Goal: Transaction & Acquisition: Purchase product/service

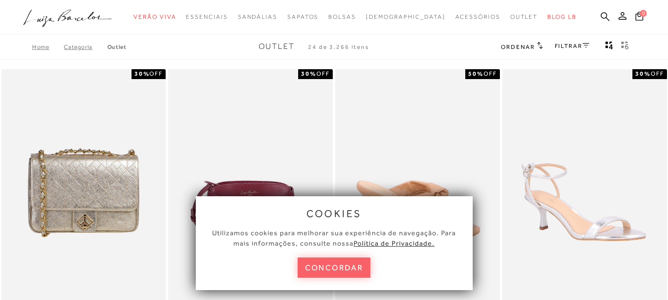
click at [353, 265] on button "concordar" at bounding box center [333, 267] width 73 height 20
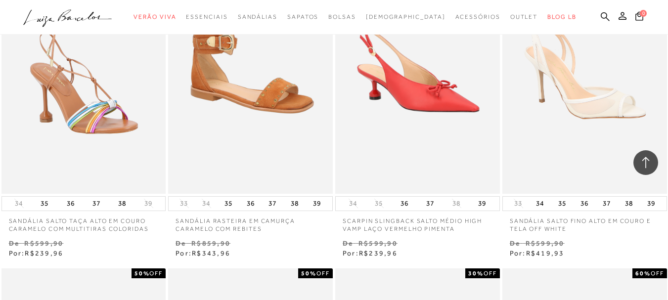
scroll to position [1433, 0]
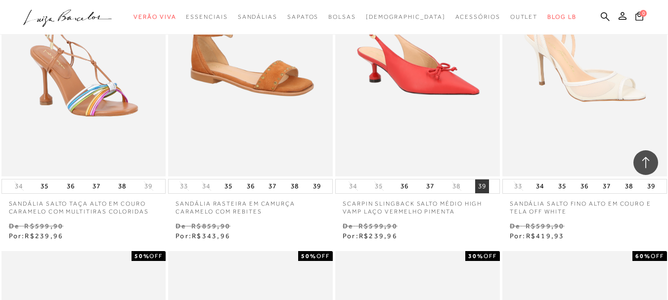
click at [484, 185] on button "39" at bounding box center [482, 186] width 14 height 14
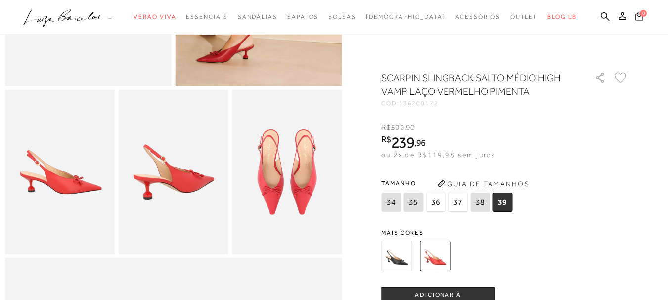
scroll to position [247, 0]
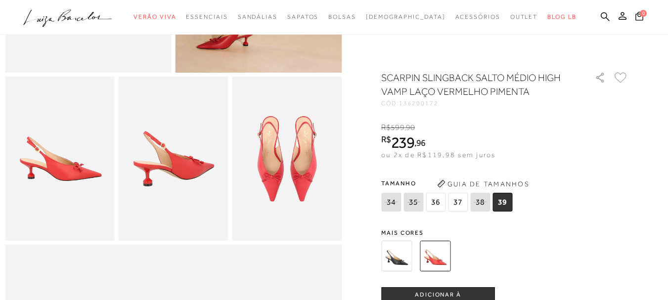
click at [459, 292] on button "ADICIONAR À [GEOGRAPHIC_DATA]" at bounding box center [438, 299] width 114 height 24
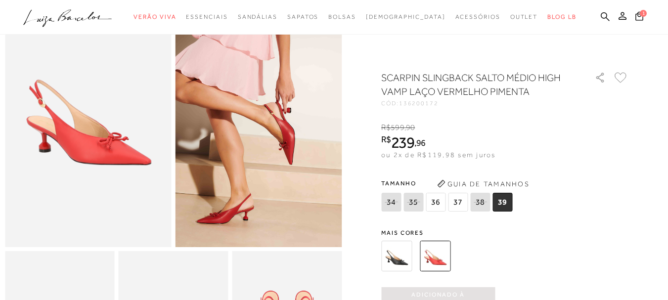
scroll to position [0, 0]
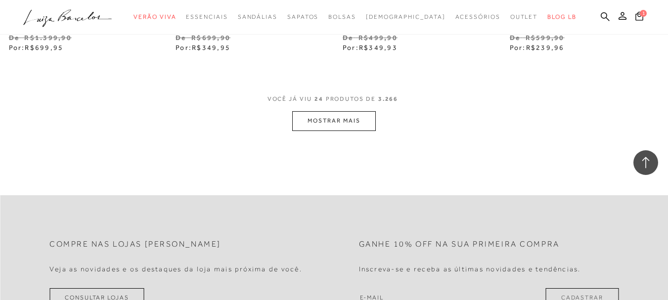
scroll to position [3862, 0]
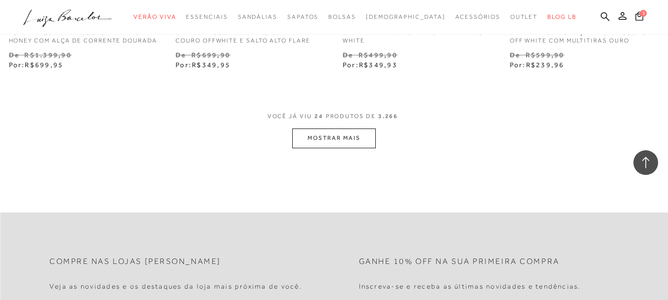
click at [329, 148] on button "MOSTRAR MAIS" at bounding box center [333, 137] width 83 height 19
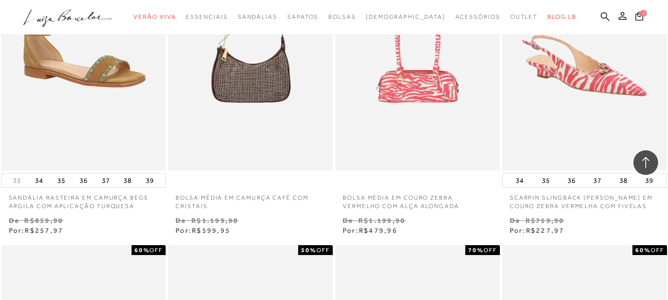
scroll to position [4998, 0]
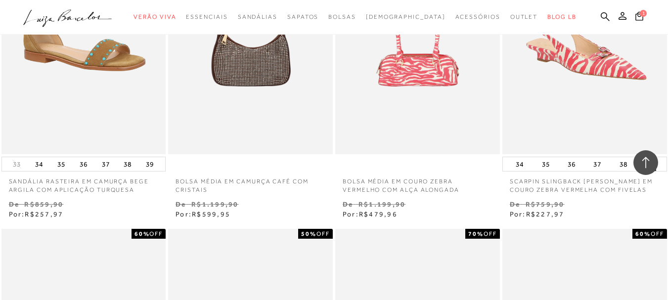
click at [652, 171] on button "39" at bounding box center [649, 164] width 14 height 14
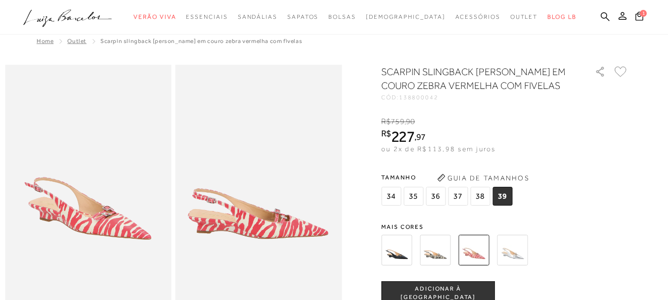
click at [517, 255] on img at bounding box center [512, 250] width 31 height 31
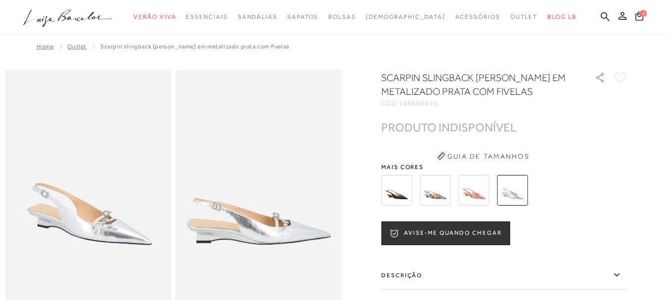
click at [437, 194] on img at bounding box center [435, 190] width 31 height 31
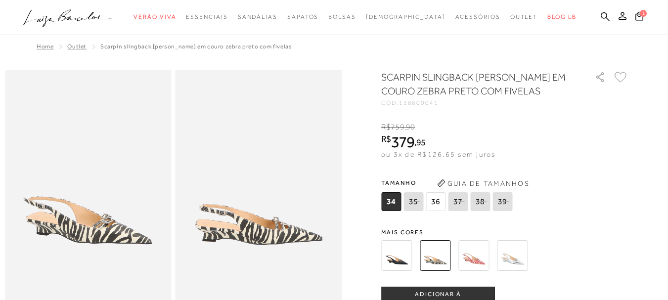
click at [397, 256] on img at bounding box center [396, 255] width 31 height 31
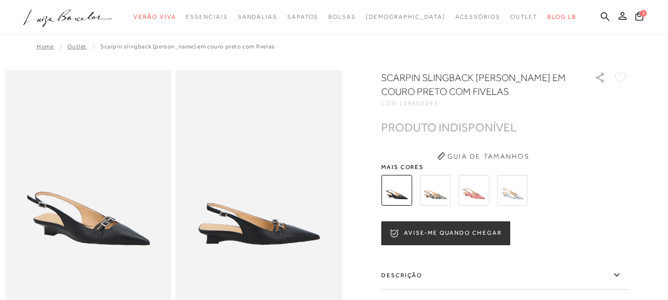
click at [472, 195] on img at bounding box center [473, 190] width 31 height 31
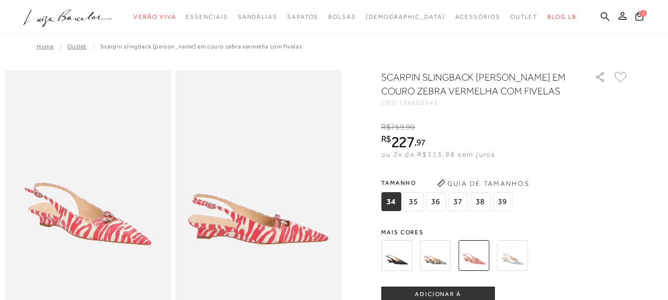
click at [507, 199] on span "39" at bounding box center [502, 201] width 20 height 19
click at [456, 293] on button "ADICIONAR À [GEOGRAPHIC_DATA]" at bounding box center [438, 299] width 114 height 24
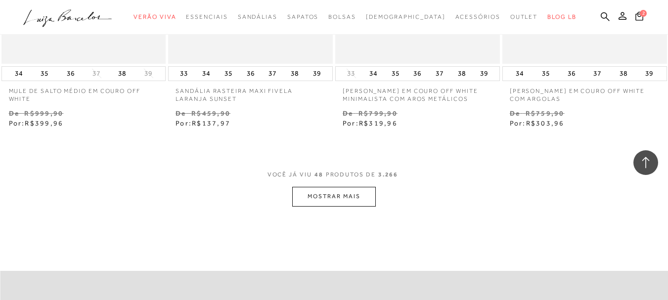
scroll to position [5737, 0]
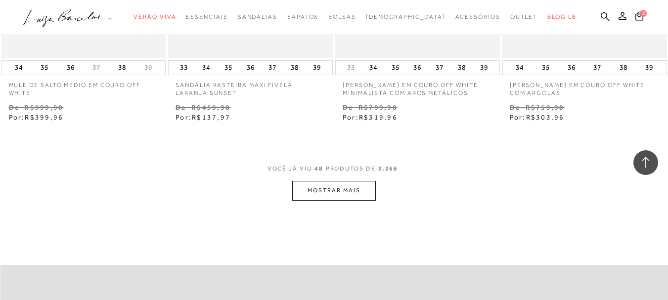
click at [340, 200] on button "MOSTRAR MAIS" at bounding box center [333, 190] width 83 height 19
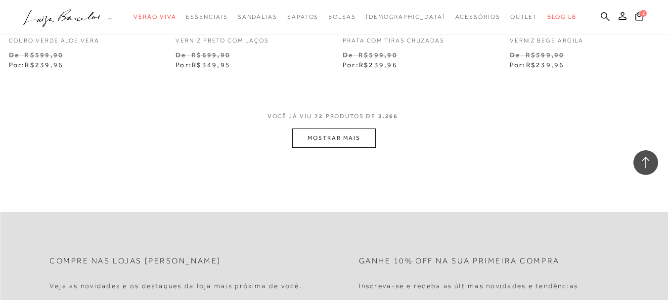
scroll to position [7763, 0]
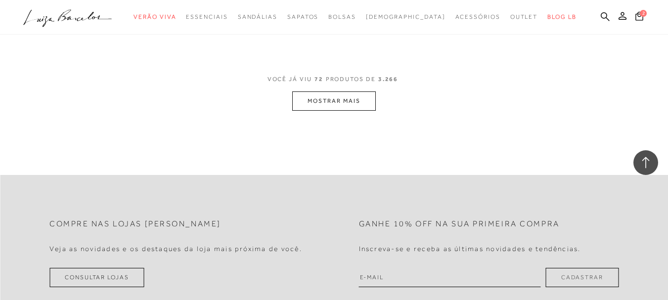
click at [346, 111] on button "MOSTRAR MAIS" at bounding box center [333, 100] width 83 height 19
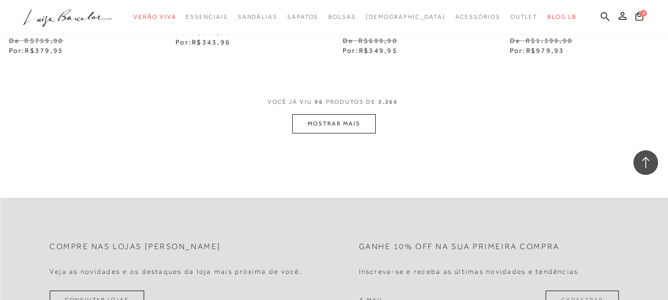
scroll to position [9690, 0]
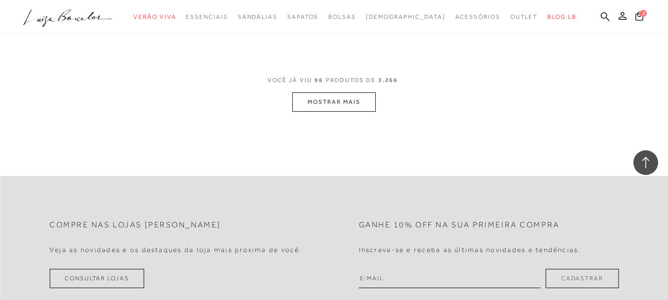
click at [352, 112] on button "MOSTRAR MAIS" at bounding box center [333, 101] width 83 height 19
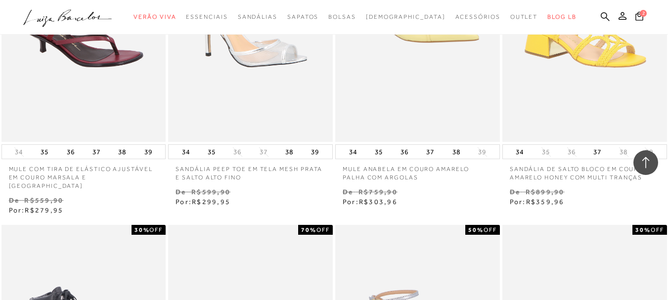
scroll to position [9740, 0]
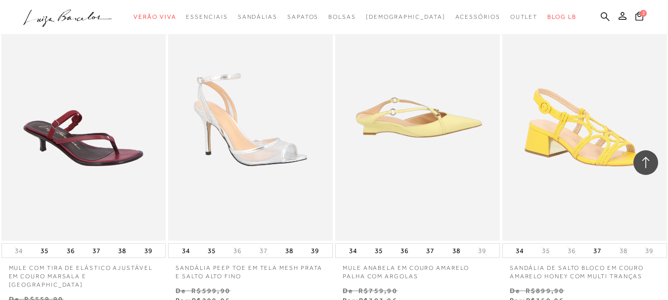
click at [399, 132] on img at bounding box center [418, 117] width 164 height 247
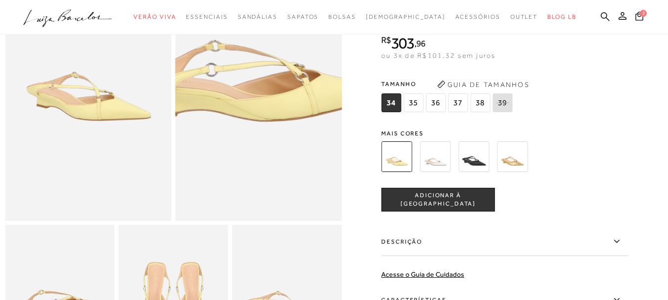
click at [256, 115] on img at bounding box center [262, 80] width 333 height 499
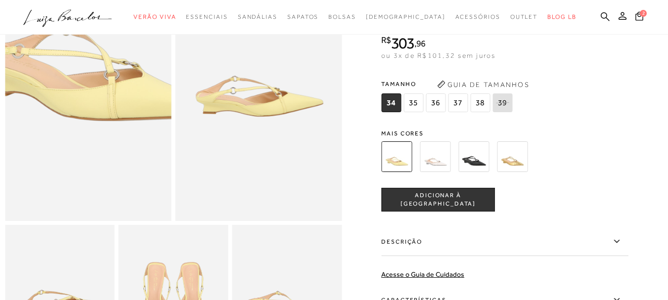
click at [84, 124] on img at bounding box center [89, 71] width 333 height 499
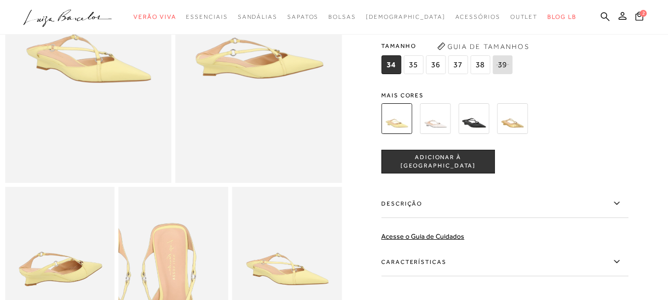
scroll to position [247, 0]
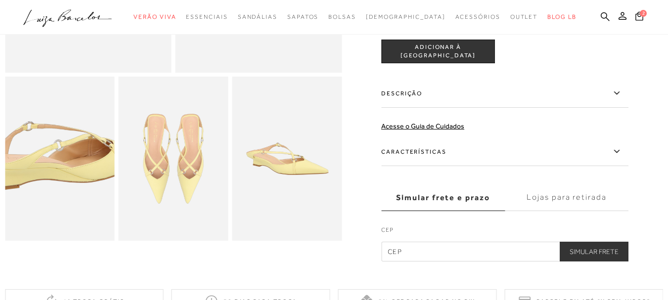
click at [51, 169] on img at bounding box center [66, 155] width 219 height 329
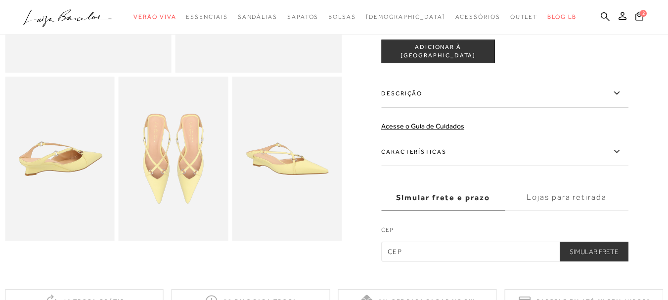
click at [452, 229] on label "CEP" at bounding box center [504, 232] width 247 height 14
click at [442, 256] on input "text" at bounding box center [504, 252] width 247 height 20
type input "87704-110"
click at [593, 249] on button "Simular Frete" at bounding box center [593, 252] width 69 height 20
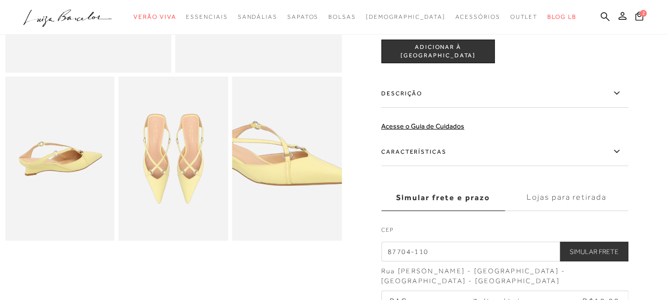
scroll to position [148, 0]
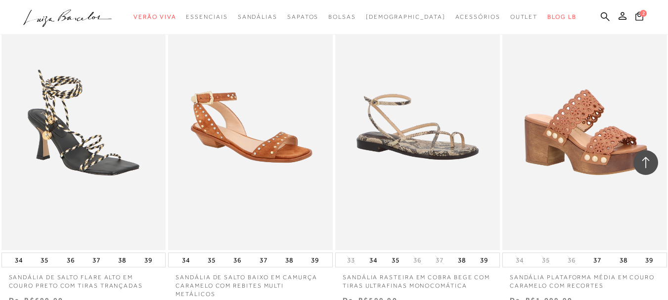
scroll to position [11617, 0]
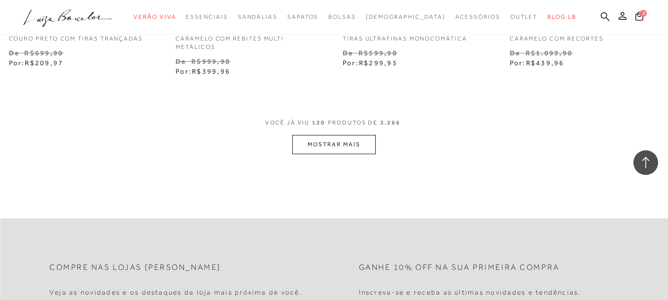
click at [324, 140] on button "MOSTRAR MAIS" at bounding box center [333, 144] width 83 height 19
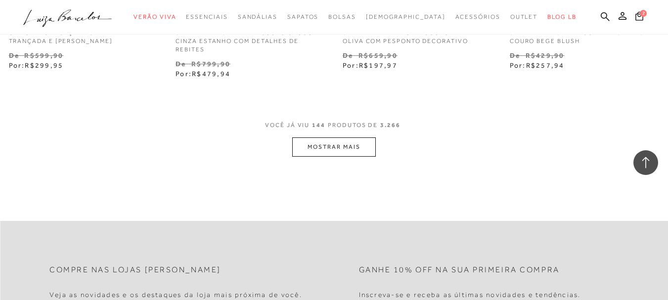
scroll to position [13594, 0]
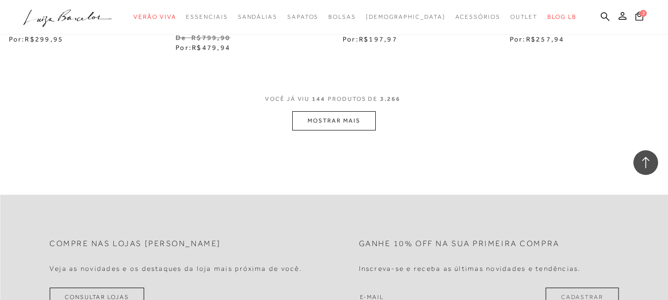
click at [324, 121] on button "MOSTRAR MAIS" at bounding box center [333, 120] width 83 height 19
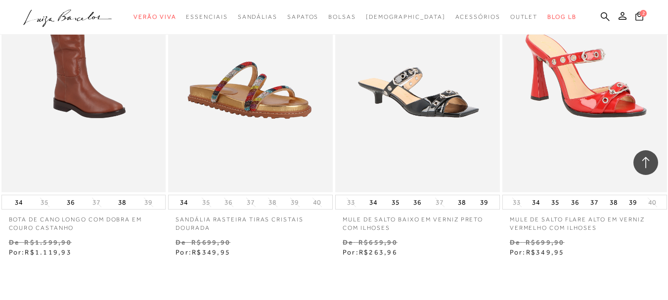
scroll to position [15571, 0]
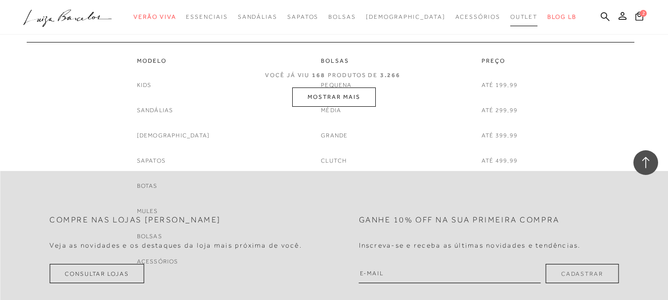
click at [510, 16] on span "Outlet" at bounding box center [524, 16] width 28 height 7
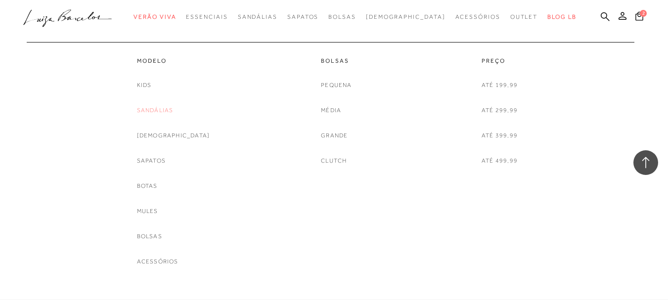
click at [173, 107] on link "Sandálias" at bounding box center [155, 110] width 37 height 10
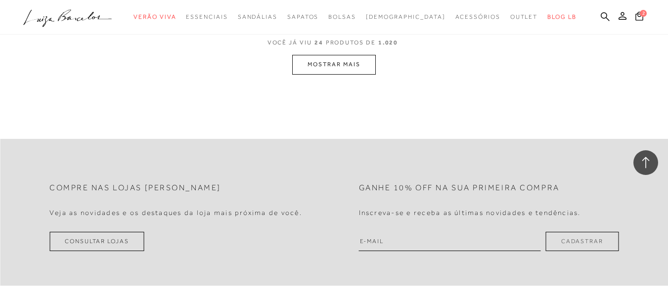
scroll to position [1878, 0]
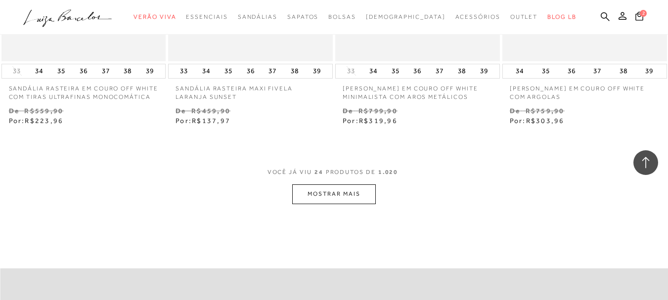
click at [324, 198] on button "MOSTRAR MAIS" at bounding box center [333, 193] width 83 height 19
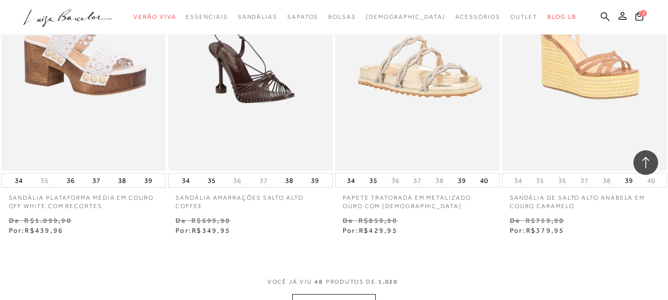
scroll to position [3755, 0]
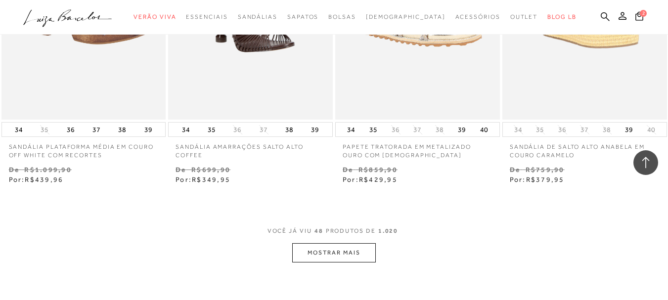
click at [306, 252] on button "MOSTRAR MAIS" at bounding box center [333, 252] width 83 height 19
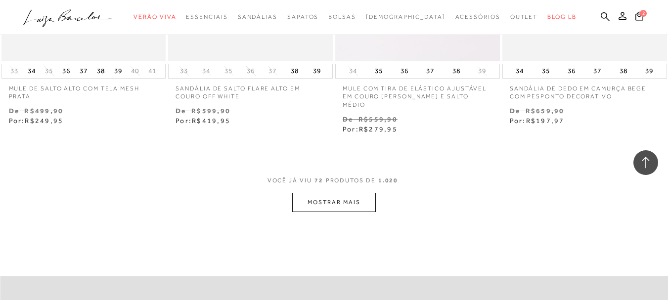
scroll to position [5781, 0]
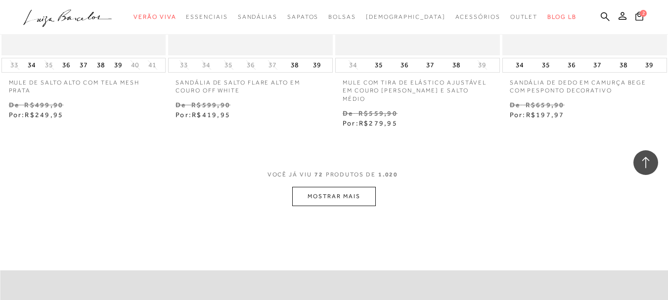
click at [344, 191] on button "MOSTRAR MAIS" at bounding box center [333, 196] width 83 height 19
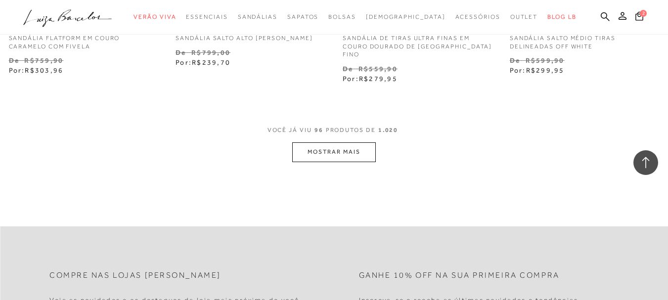
scroll to position [7807, 0]
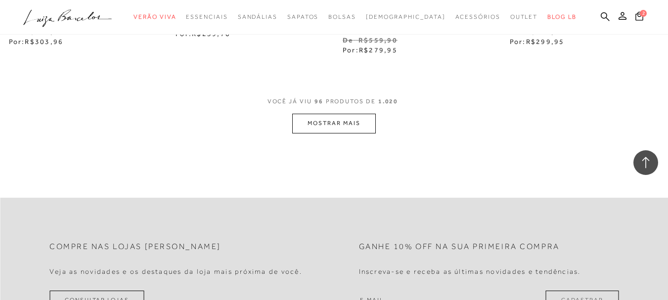
click at [337, 114] on button "MOSTRAR MAIS" at bounding box center [333, 123] width 83 height 19
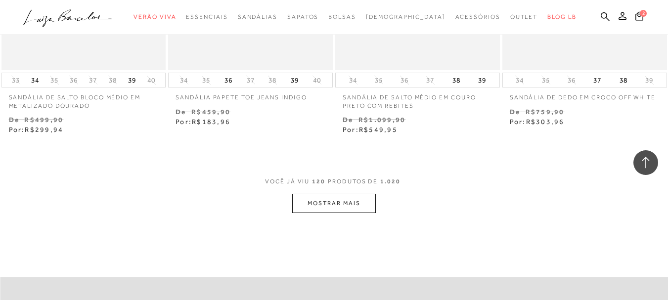
scroll to position [9685, 0]
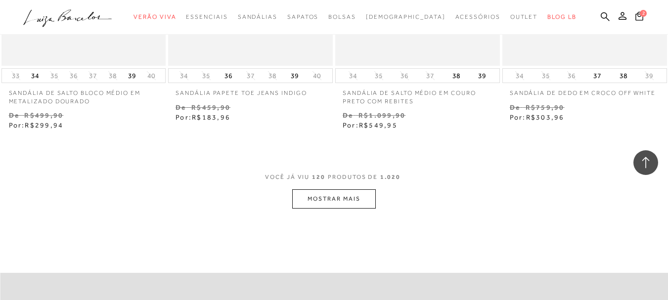
click at [340, 189] on button "MOSTRAR MAIS" at bounding box center [333, 198] width 83 height 19
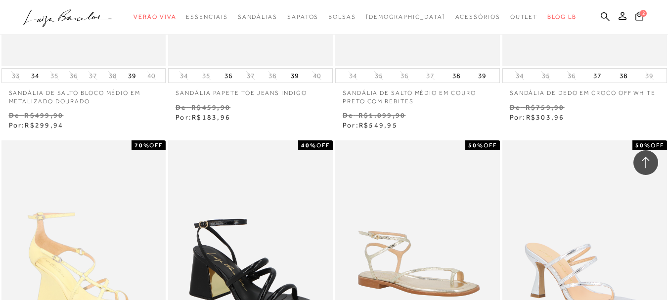
click at [635, 17] on icon at bounding box center [639, 15] width 8 height 9
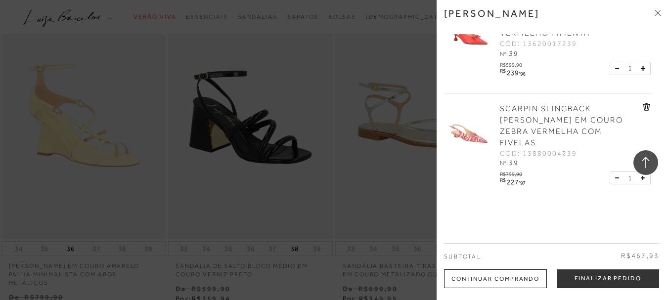
scroll to position [0, 0]
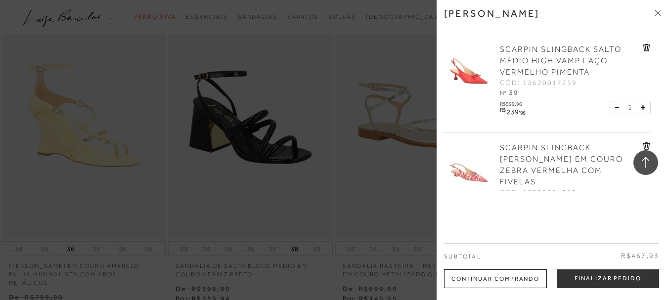
click at [469, 174] on img at bounding box center [468, 166] width 49 height 49
click at [655, 11] on icon at bounding box center [656, 11] width 3 height 3
click at [657, 12] on div "2 Minha sacola SCARPIN SLINGBACK SALTO MÉDIO HIGH VAMP LAÇO VERMELHO PIMENTA CÓ…" at bounding box center [650, 17] width 36 height 13
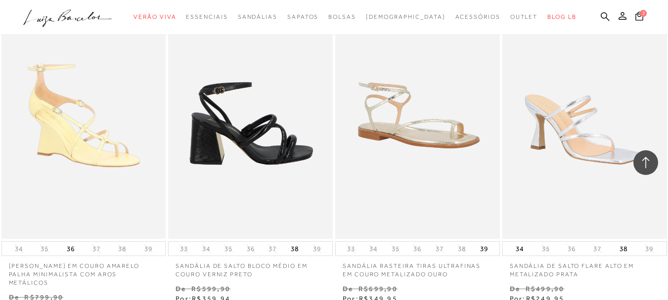
drag, startPoint x: 657, startPoint y: 12, endPoint x: 233, endPoint y: 149, distance: 445.0
click at [654, 12] on div "2" at bounding box center [650, 17] width 36 height 13
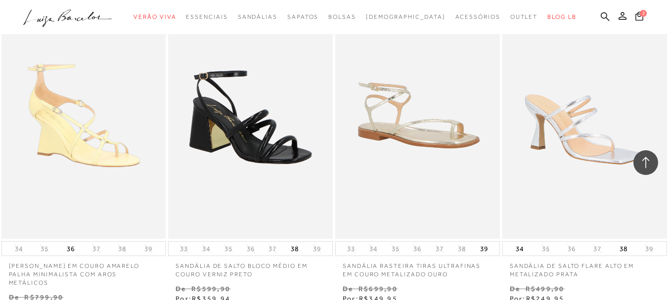
scroll to position [143, 0]
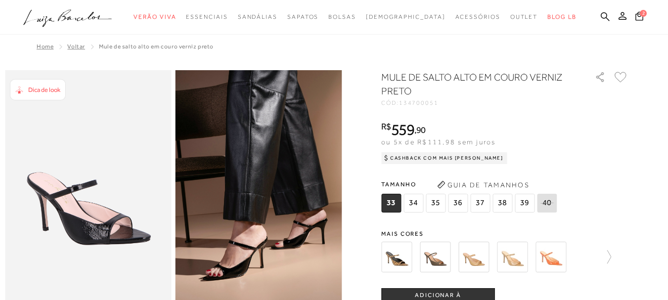
scroll to position [247, 0]
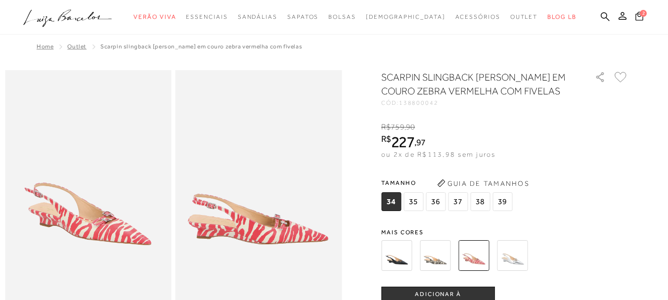
scroll to position [143, 0]
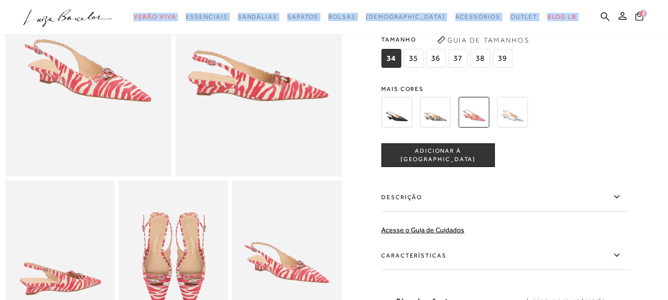
click at [639, 16] on span "2" at bounding box center [642, 13] width 7 height 7
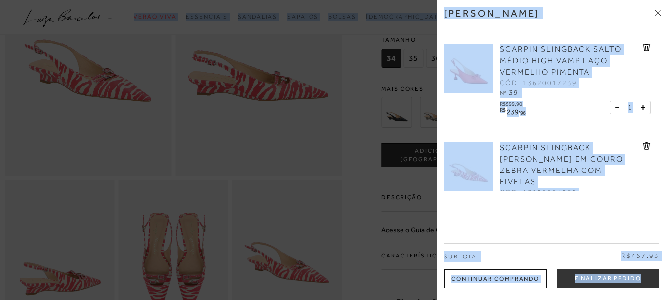
drag, startPoint x: 477, startPoint y: 77, endPoint x: 116, endPoint y: 157, distance: 370.0
click at [478, 78] on img at bounding box center [468, 68] width 49 height 49
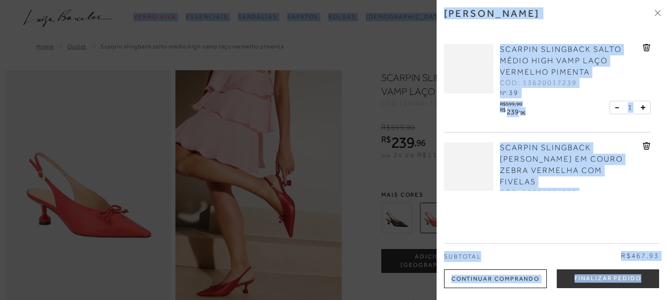
click at [95, 161] on div at bounding box center [334, 150] width 668 height 300
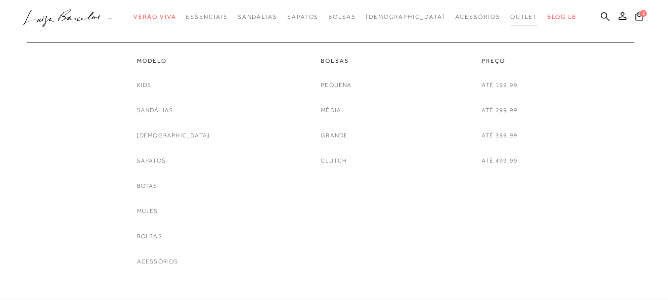
click at [510, 13] on link "Outlet" at bounding box center [524, 17] width 28 height 18
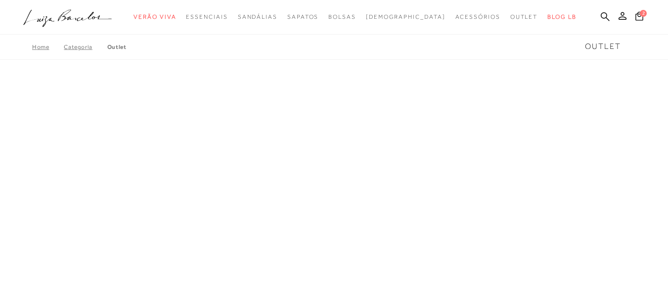
click at [490, 83] on div "A página Coleção é mostrada na exibição em grade" at bounding box center [334, 216] width 668 height 296
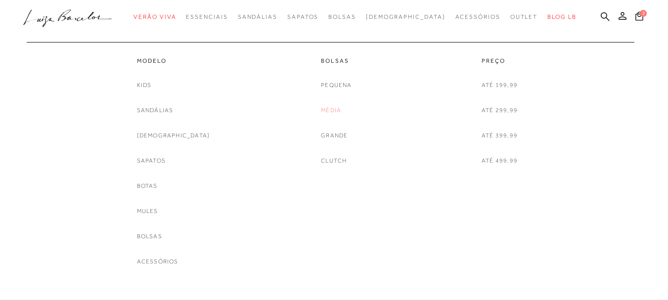
click at [329, 109] on link "Média" at bounding box center [331, 110] width 20 height 10
